Goal: Participate in discussion: Engage in conversation with other users on a specific topic

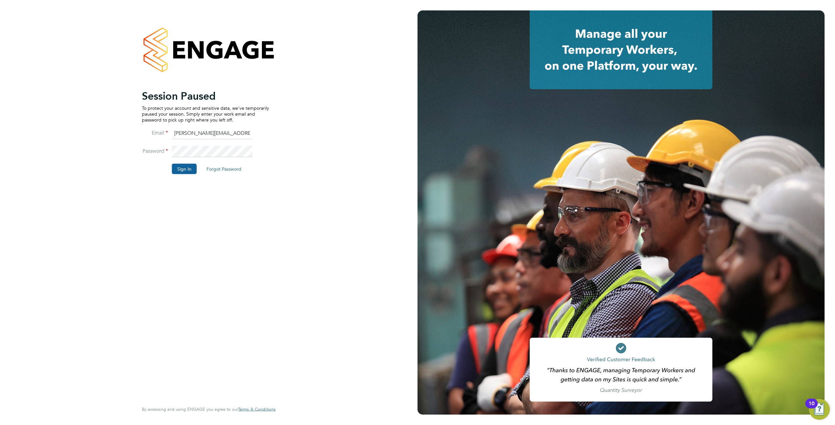
click at [182, 169] on button "Sign In" at bounding box center [184, 169] width 25 height 10
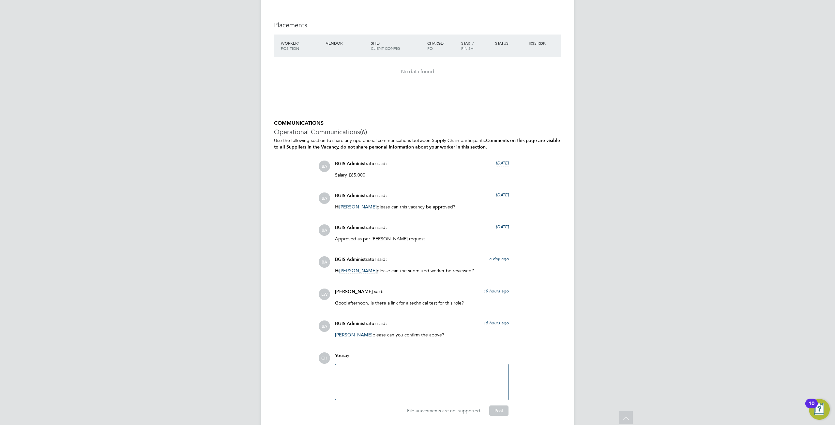
scroll to position [1457, 0]
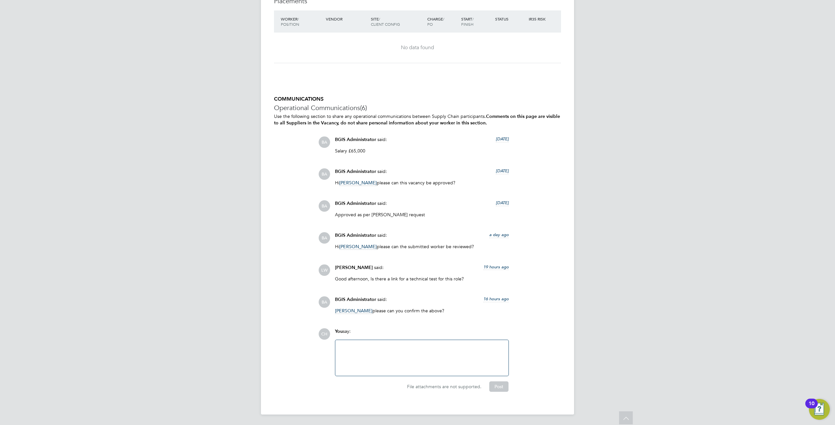
drag, startPoint x: 394, startPoint y: 359, endPoint x: 398, endPoint y: 360, distance: 4.3
click at [394, 359] on div at bounding box center [421, 358] width 165 height 28
click at [501, 387] on button "Post" at bounding box center [498, 387] width 19 height 10
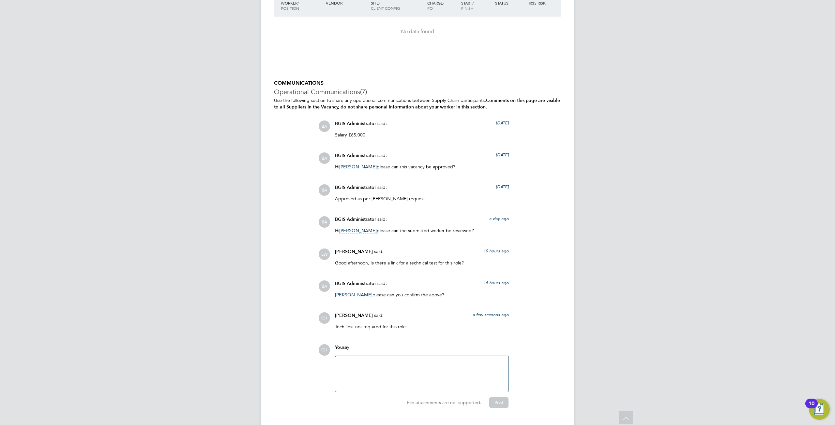
drag, startPoint x: 616, startPoint y: 4, endPoint x: 806, endPoint y: 44, distance: 194.5
